Goal: Information Seeking & Learning: Learn about a topic

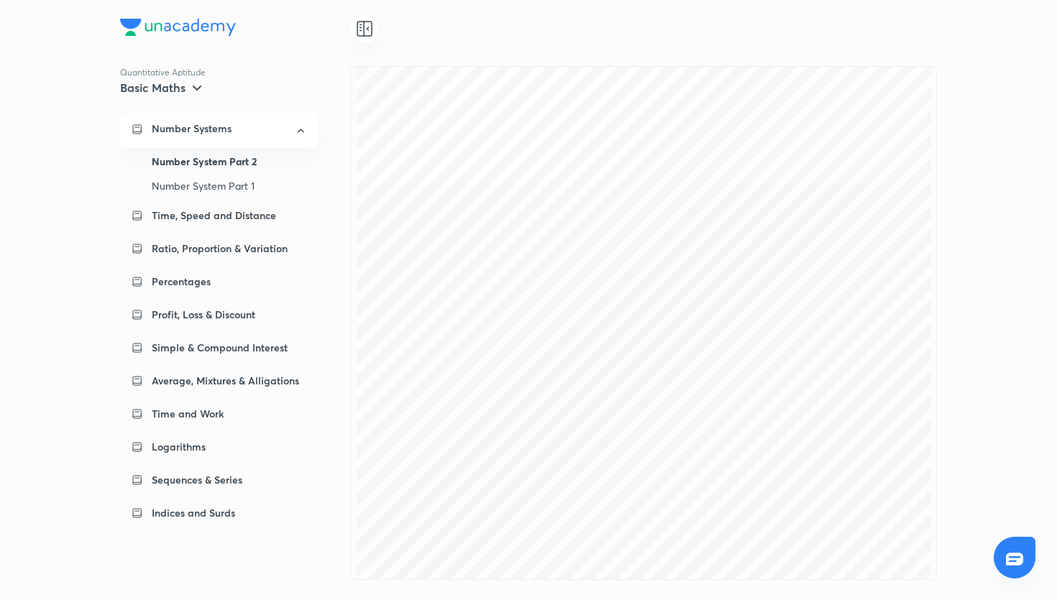
scroll to position [6001, 0]
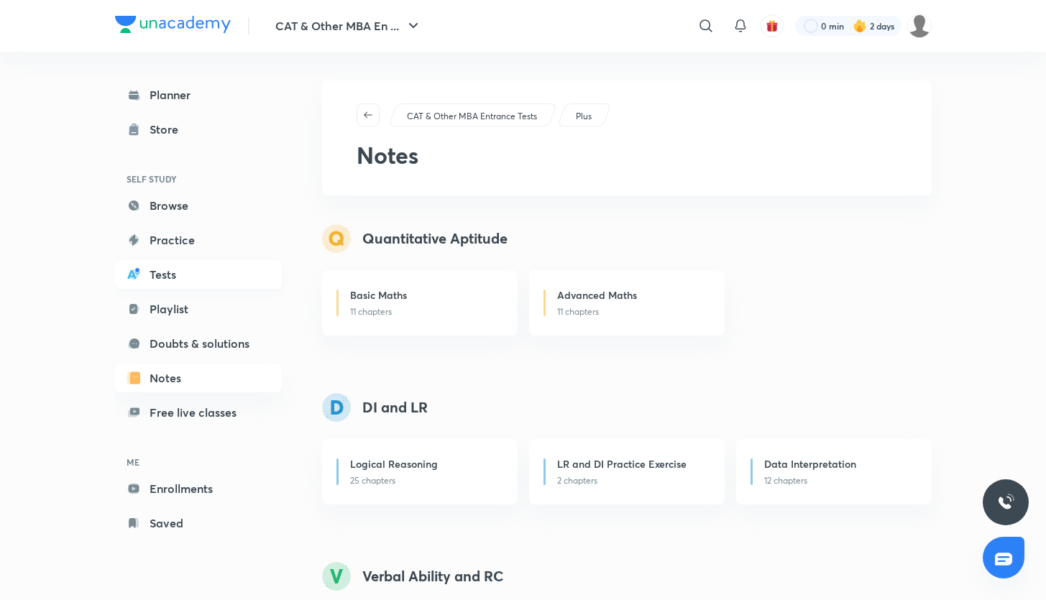
click at [166, 269] on link "Tests" at bounding box center [198, 274] width 167 height 29
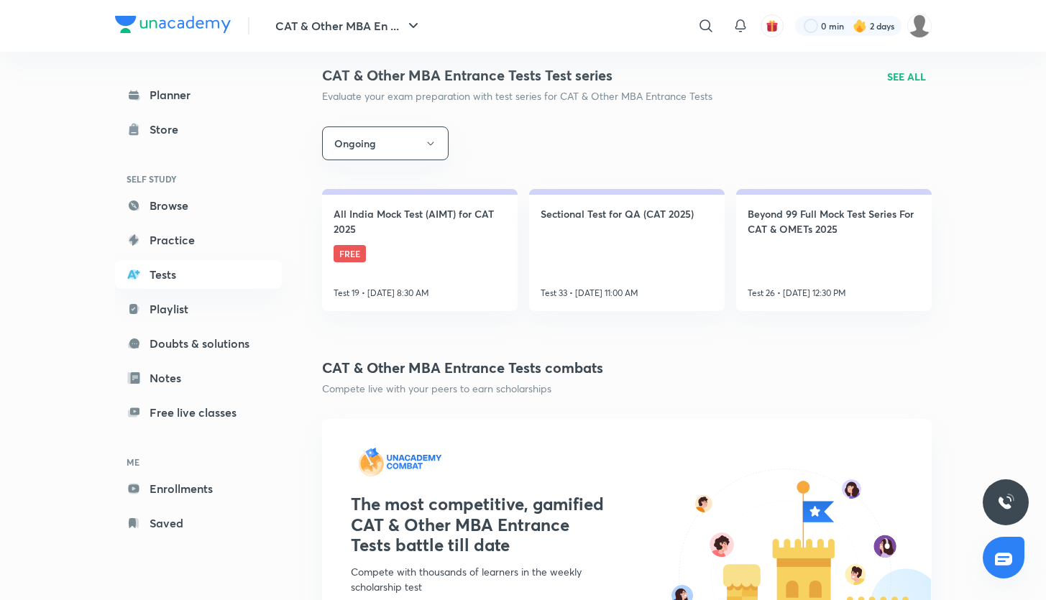
scroll to position [202, 0]
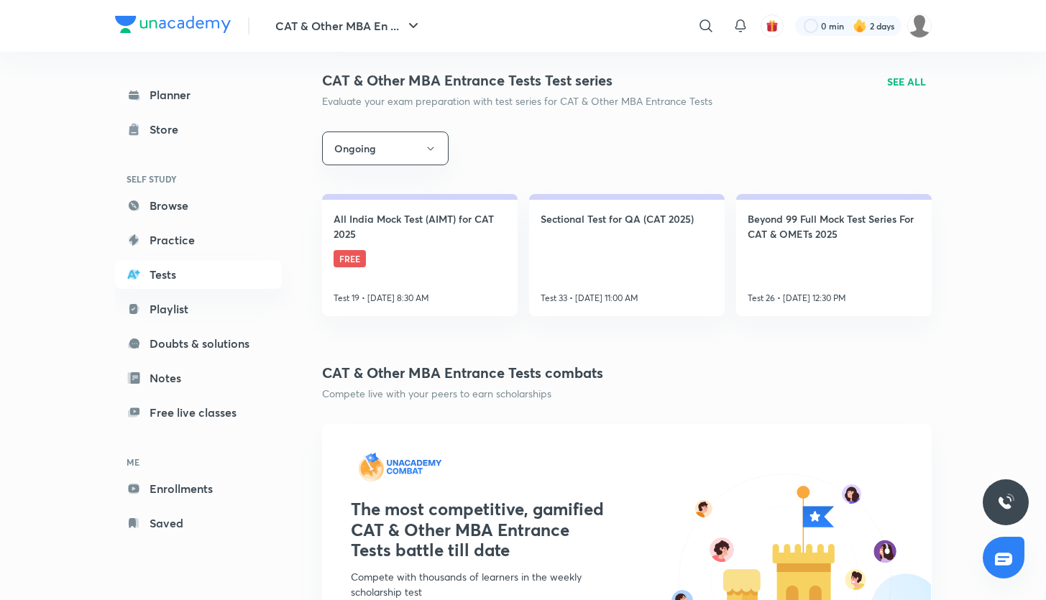
click at [477, 239] on h4 "All India Mock Test (AIMT) for CAT 2025" at bounding box center [420, 226] width 173 height 30
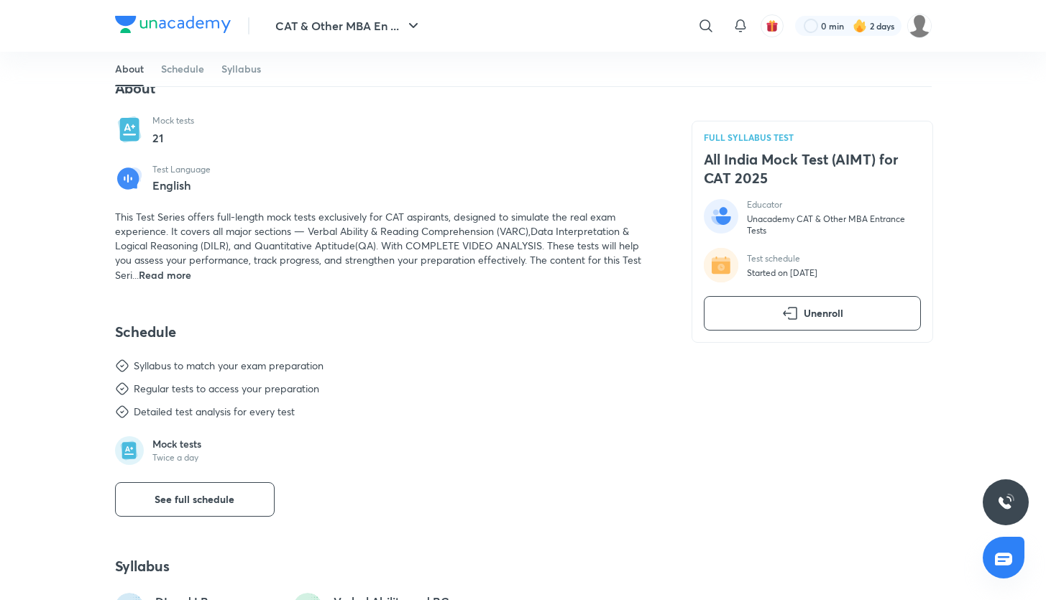
scroll to position [444, 0]
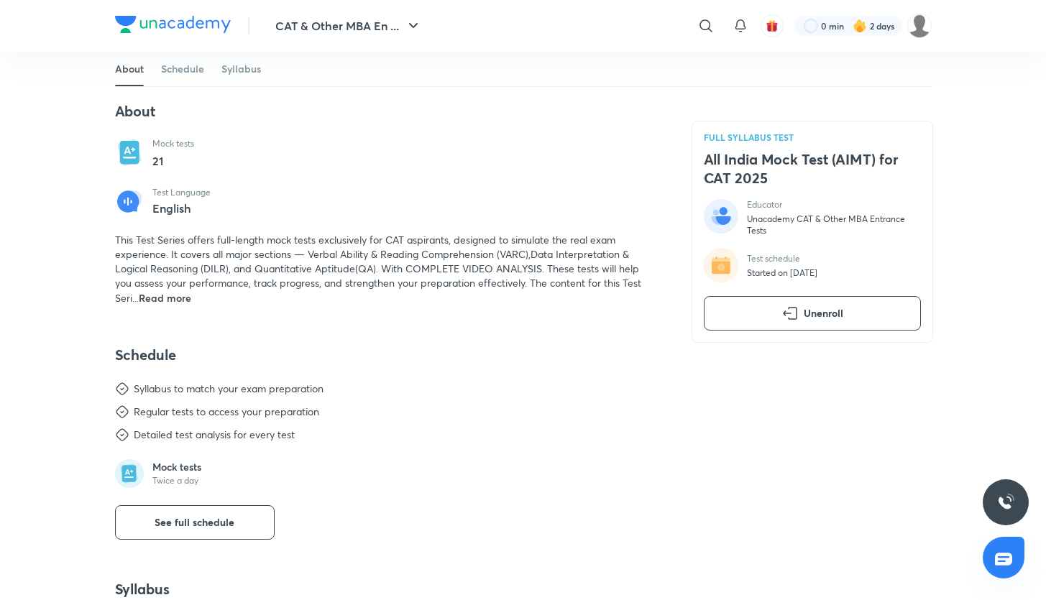
click at [166, 297] on span "Read more" at bounding box center [165, 298] width 52 height 14
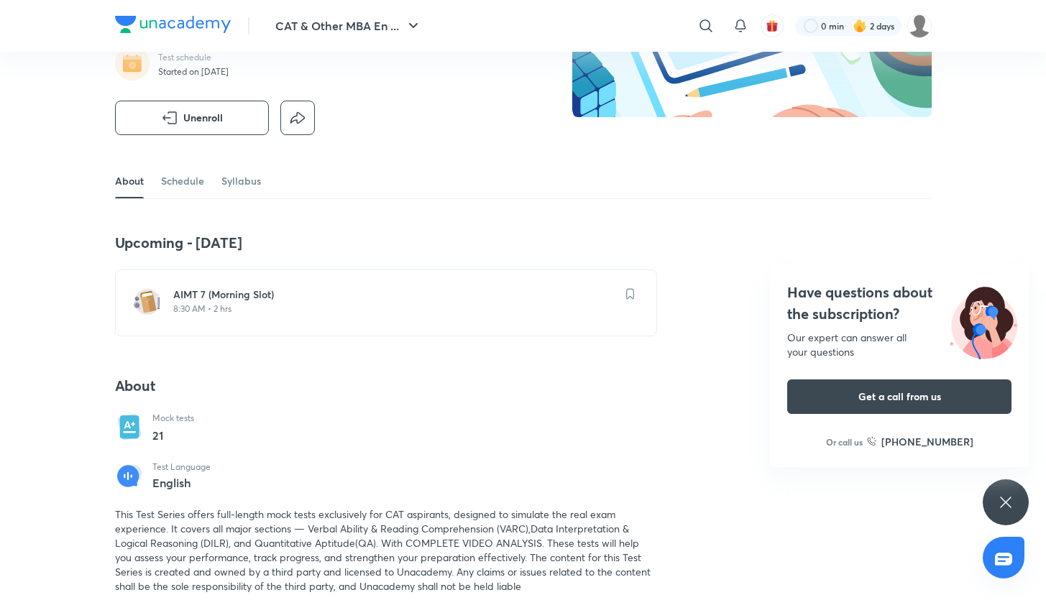
scroll to position [165, 0]
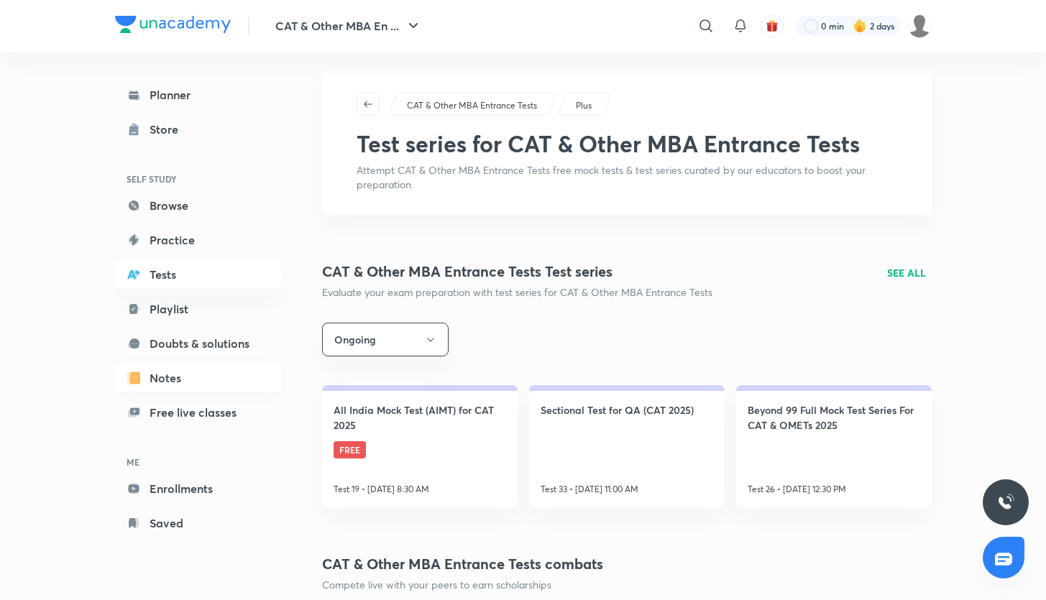
scroll to position [13, 0]
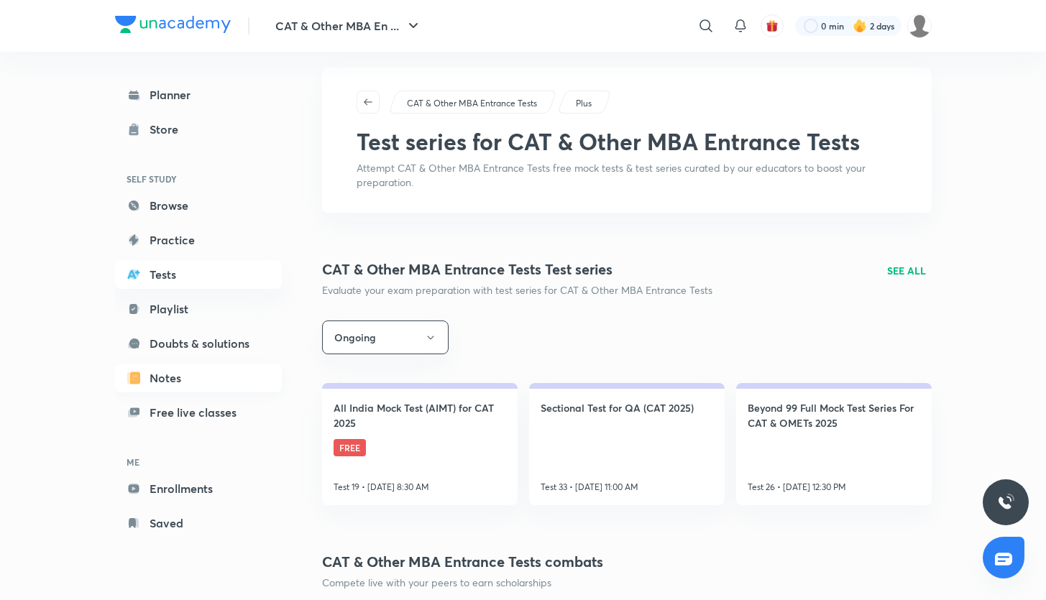
click at [158, 376] on link "Notes" at bounding box center [198, 378] width 167 height 29
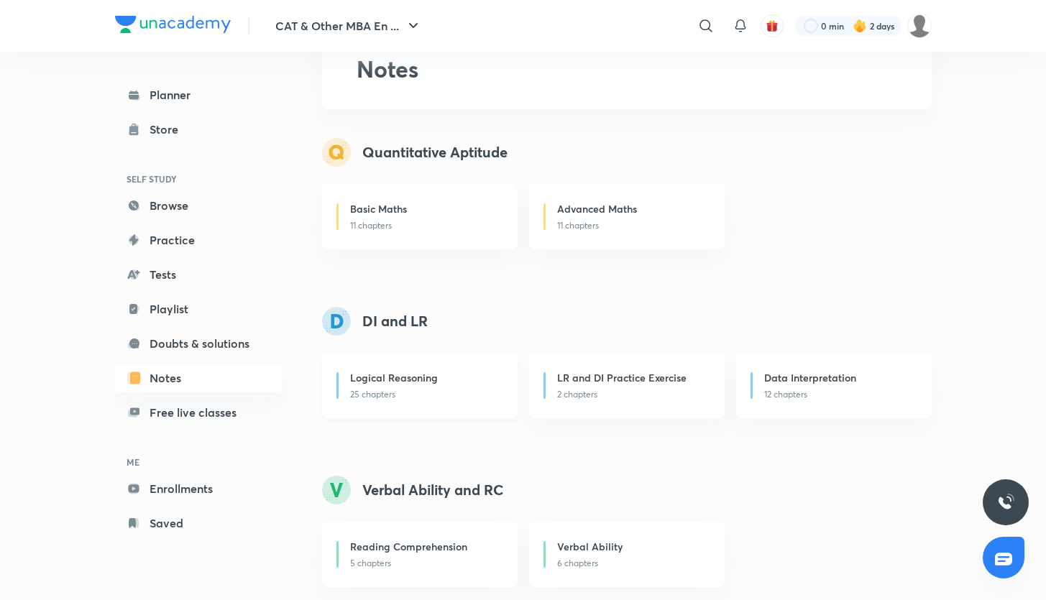
scroll to position [99, 0]
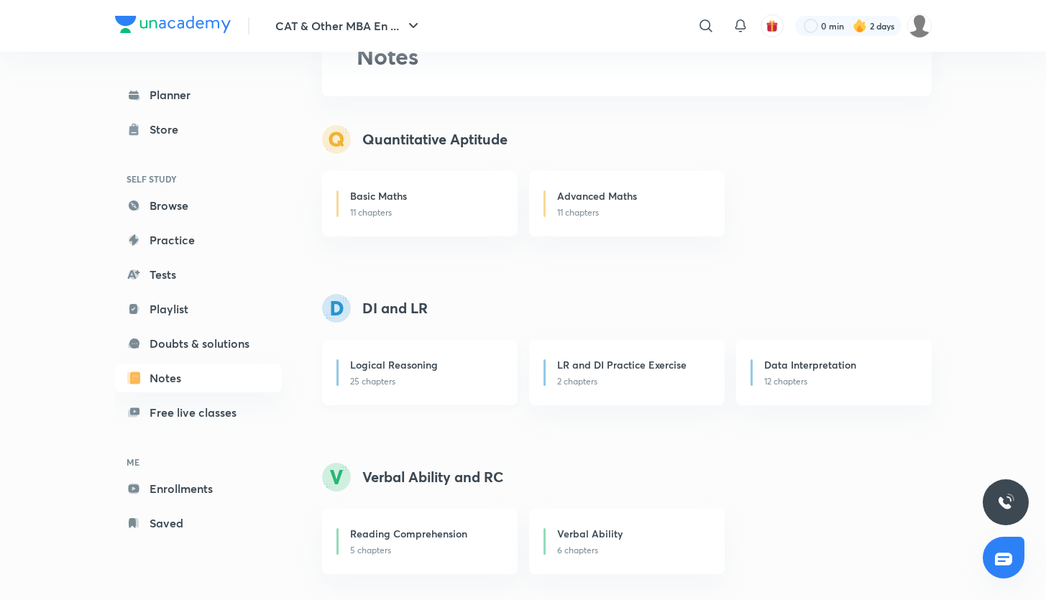
click at [406, 390] on div "Logical Reasoning 25 chapters" at bounding box center [420, 372] width 196 height 65
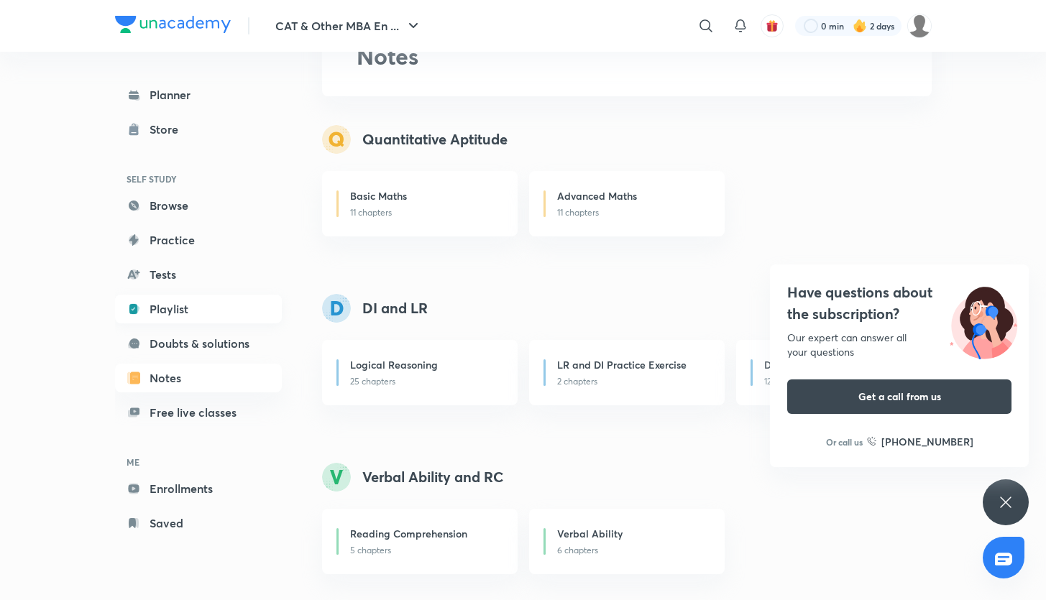
click at [186, 312] on link "Playlist" at bounding box center [198, 309] width 167 height 29
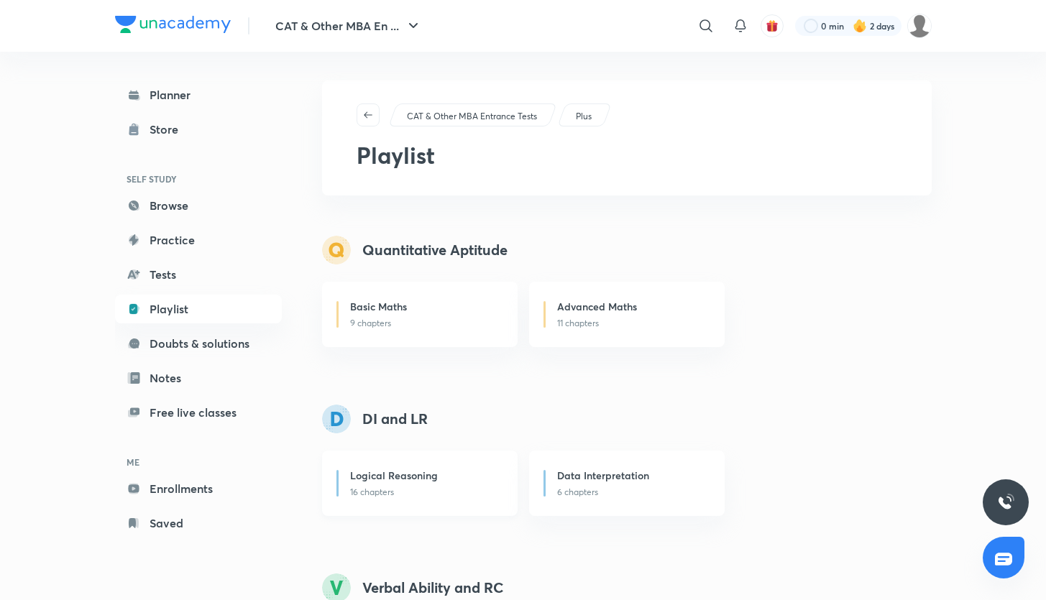
click at [454, 480] on div "Logical Reasoning" at bounding box center [425, 477] width 150 height 18
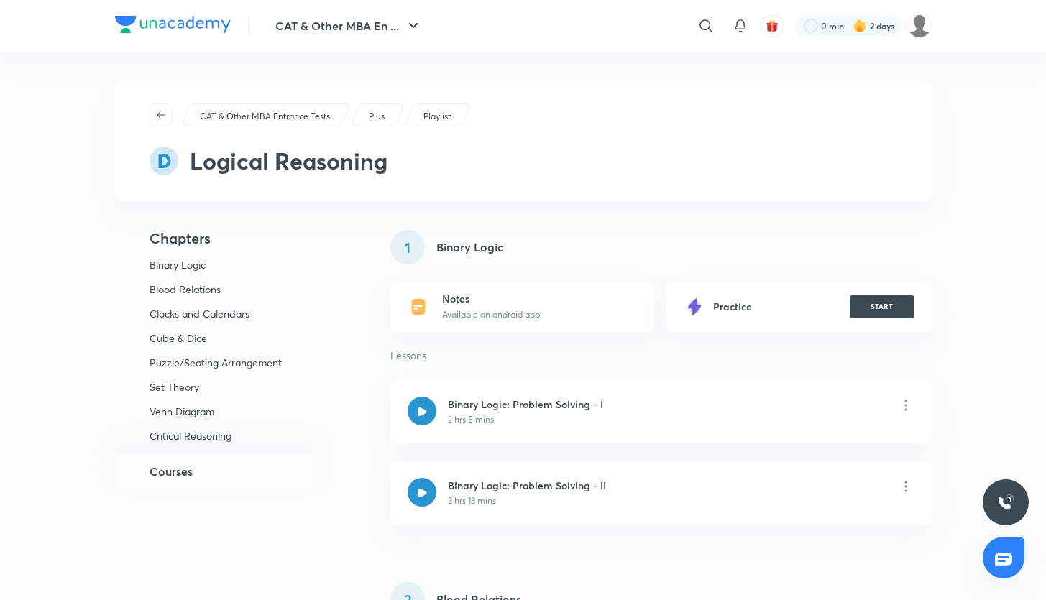
click at [207, 314] on p "Clocks and Calendars" at bounding box center [220, 314] width 140 height 13
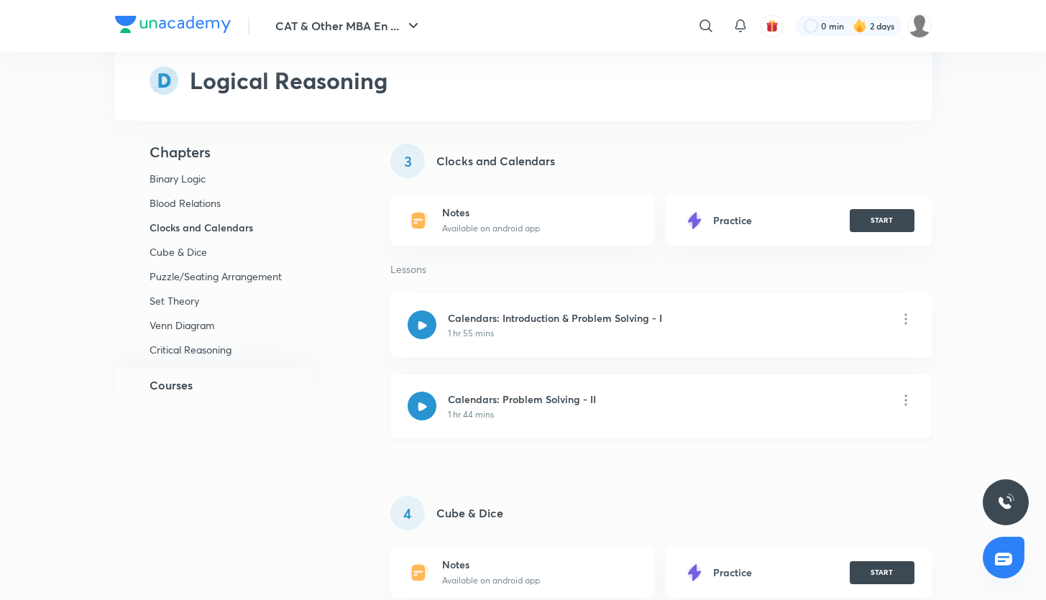
scroll to position [746, 0]
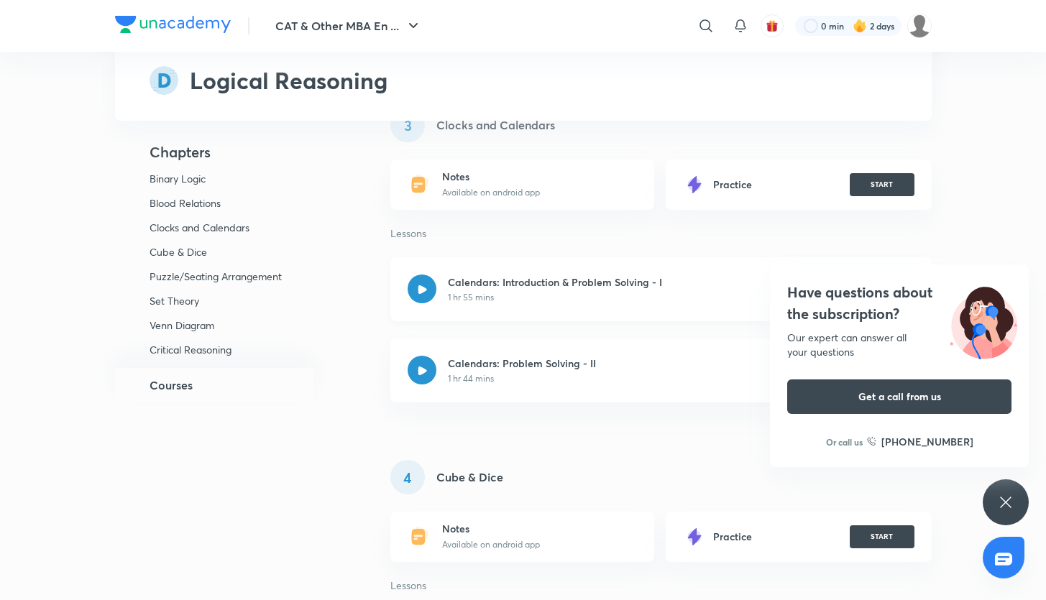
click at [424, 290] on icon at bounding box center [422, 289] width 9 height 9
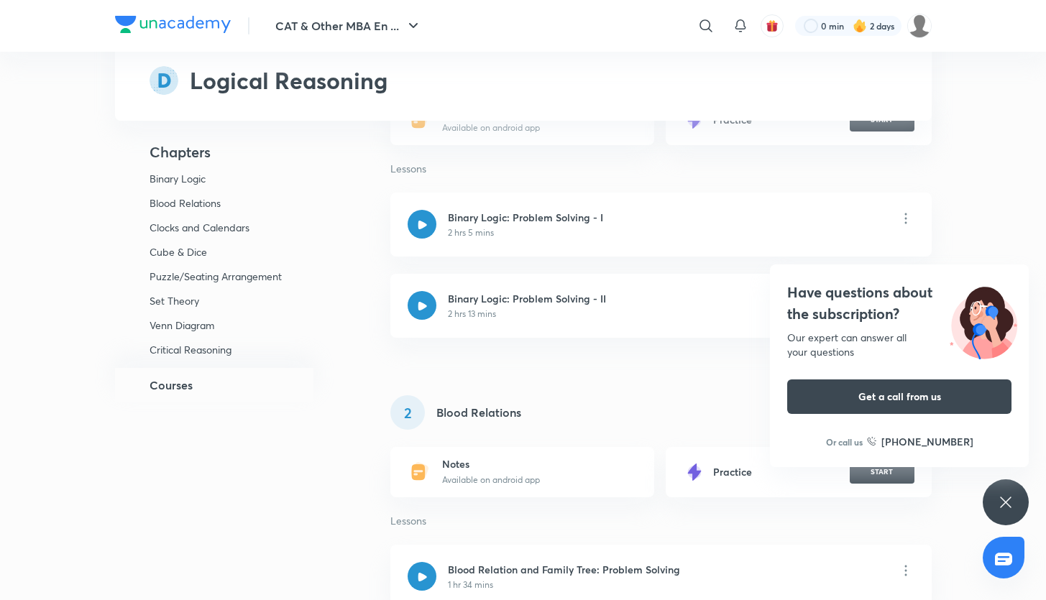
click at [224, 229] on p "Clocks and Calendars" at bounding box center [220, 227] width 140 height 13
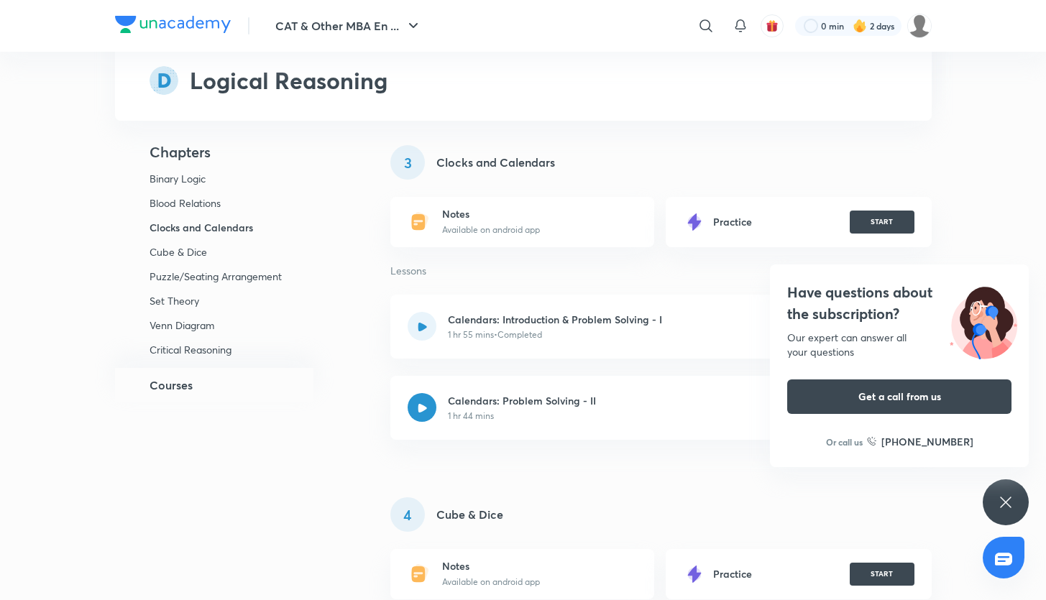
scroll to position [710, 0]
click at [425, 403] on icon at bounding box center [422, 406] width 9 height 9
click at [1004, 495] on icon at bounding box center [1005, 502] width 17 height 17
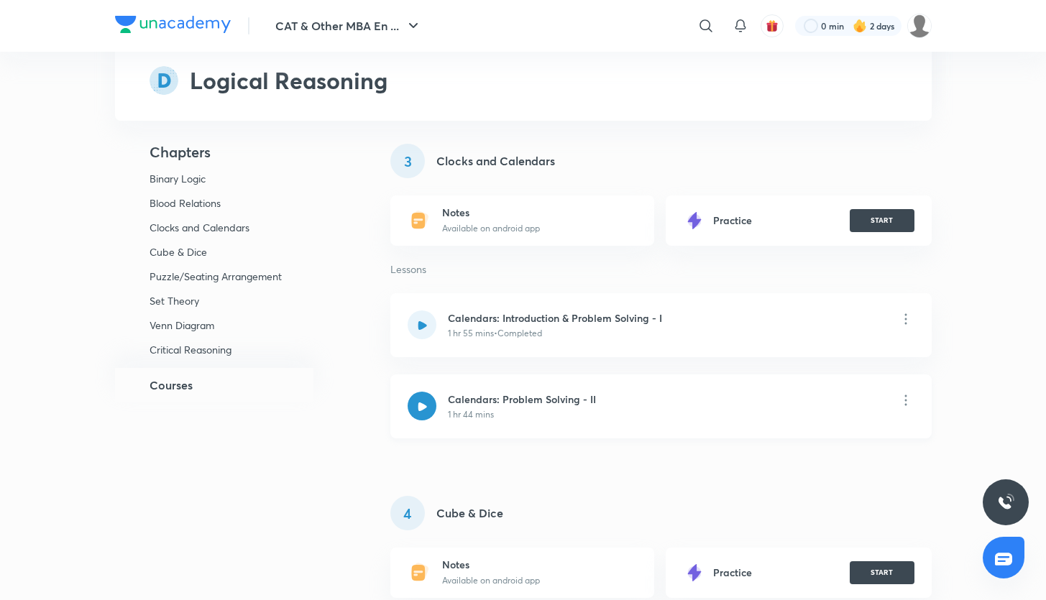
click at [429, 409] on div at bounding box center [422, 406] width 29 height 29
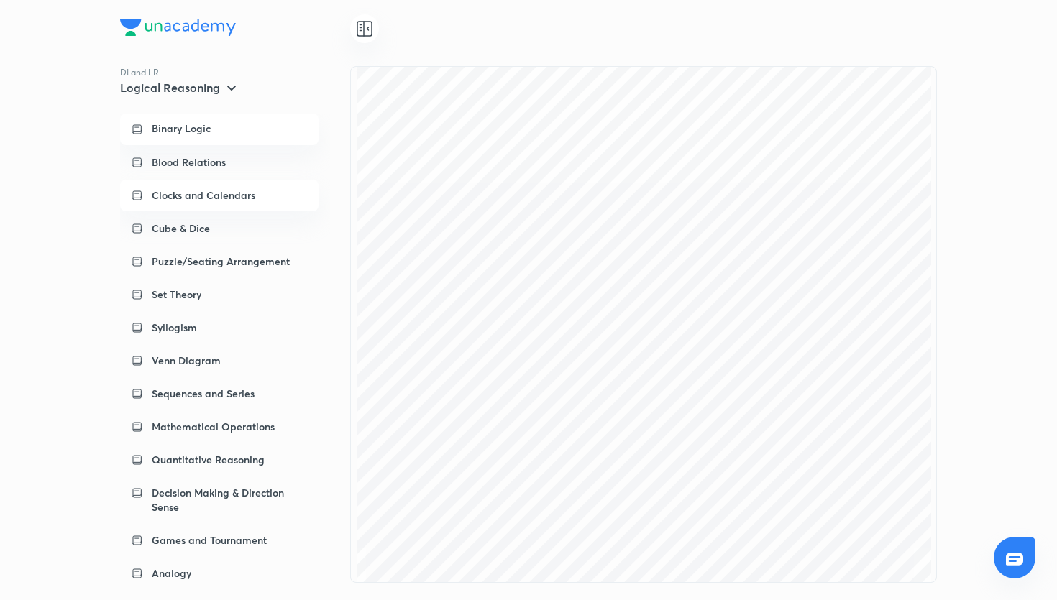
click at [201, 190] on p "Clocks and Calendars" at bounding box center [204, 195] width 104 height 14
